Goal: Check status: Check status

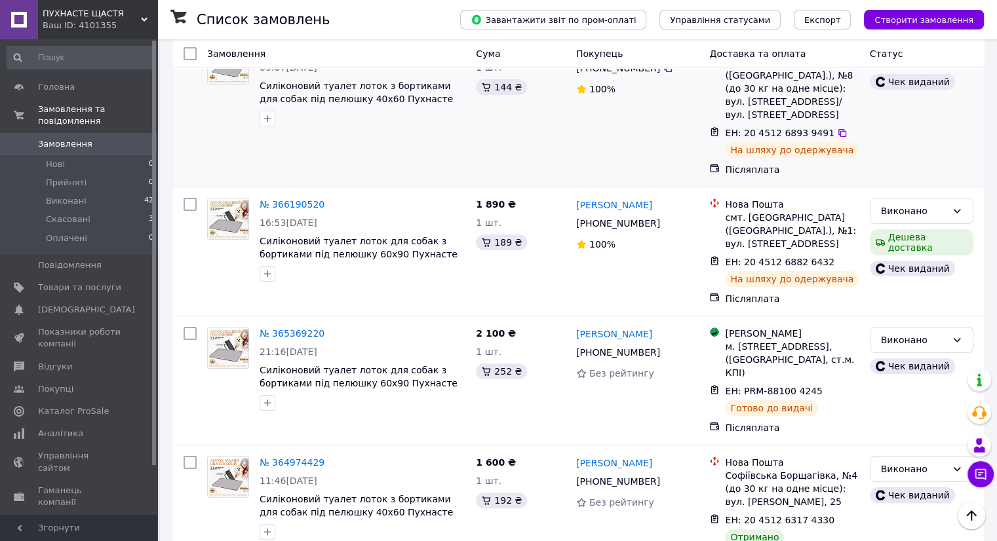
scroll to position [66, 0]
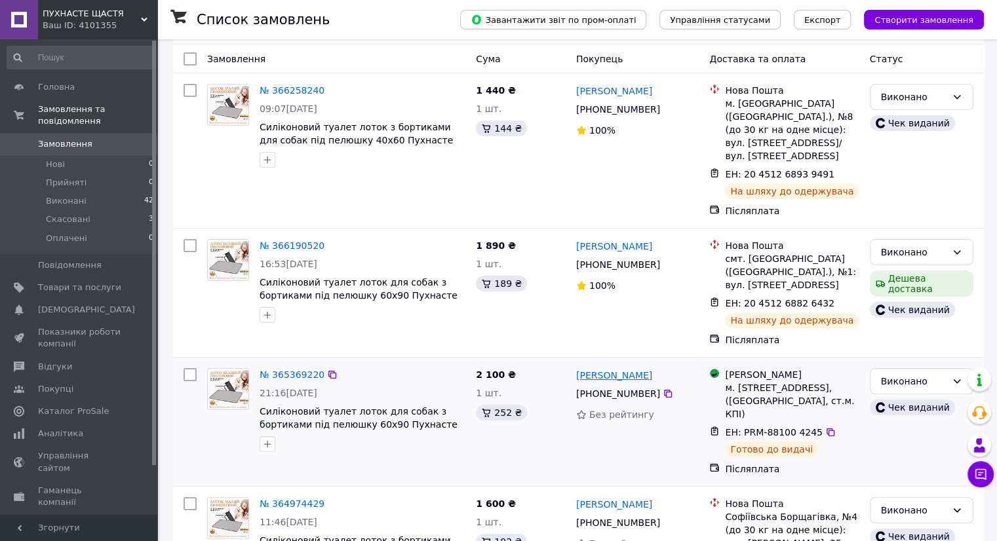
scroll to position [197, 0]
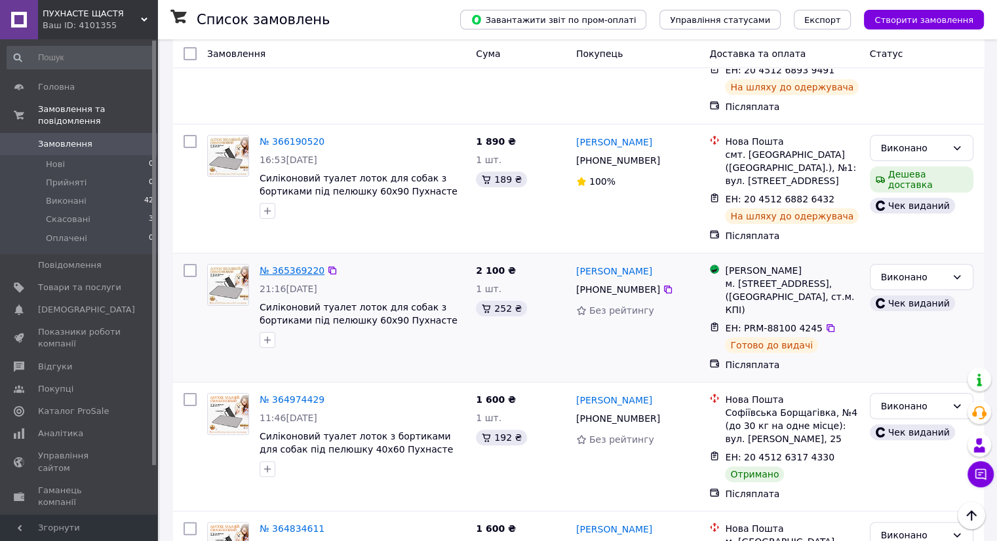
click at [290, 265] on link "№ 365369220" at bounding box center [292, 270] width 65 height 10
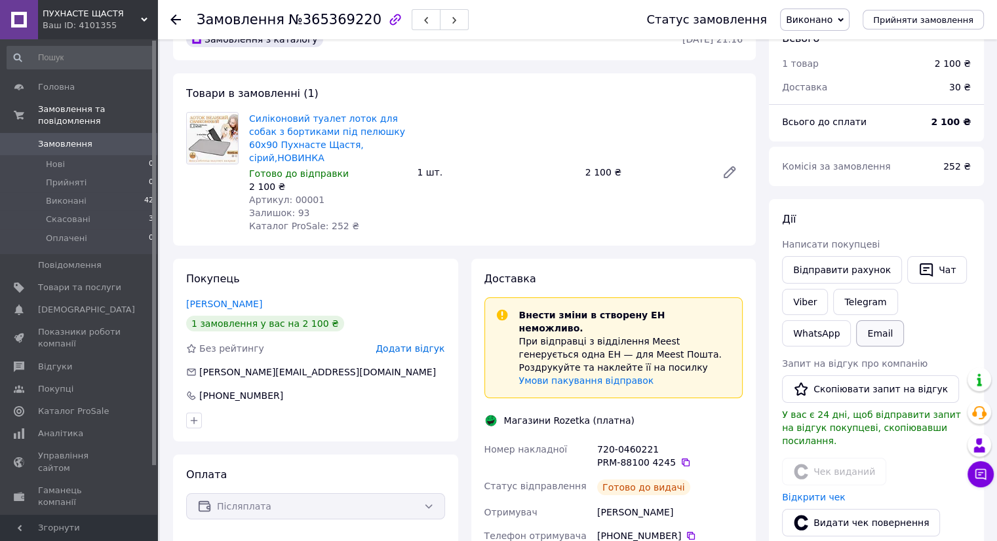
scroll to position [66, 0]
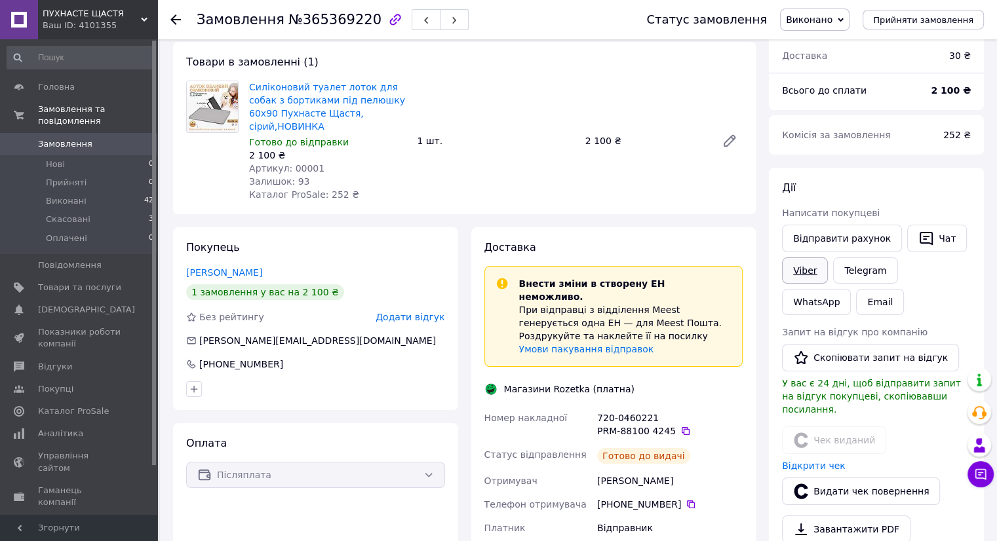
click at [808, 269] on link "Viber" at bounding box center [805, 271] width 46 height 26
click at [175, 21] on icon at bounding box center [175, 19] width 10 height 10
